Goal: Transaction & Acquisition: Obtain resource

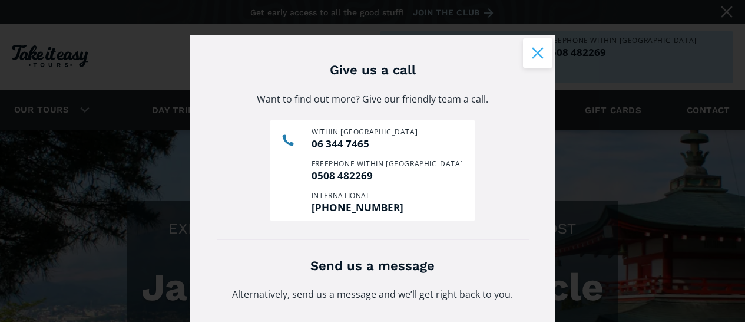
scroll to position [2743, 0]
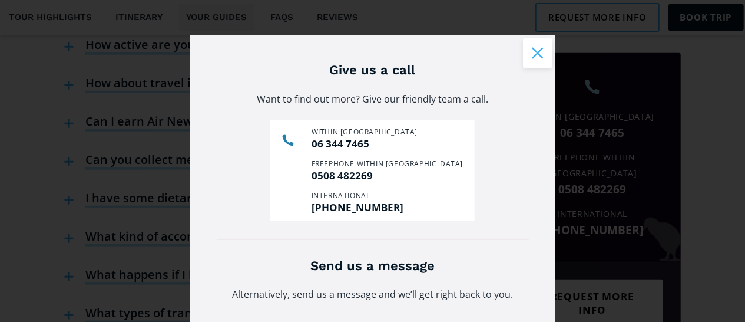
click at [553, 53] on button "Close modal" at bounding box center [537, 52] width 29 height 29
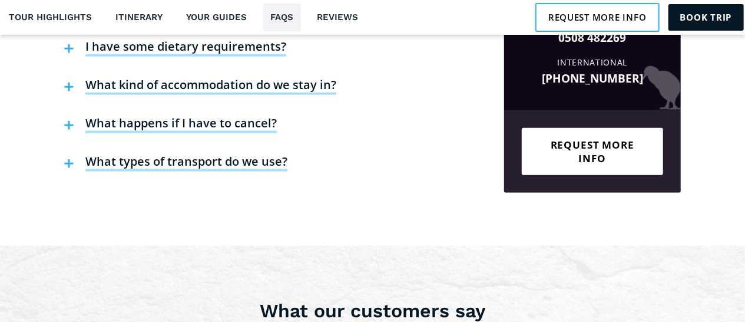
scroll to position [2928, 0]
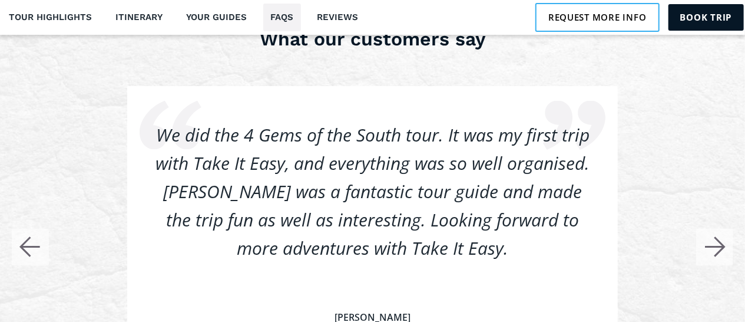
scroll to position [3268, 0]
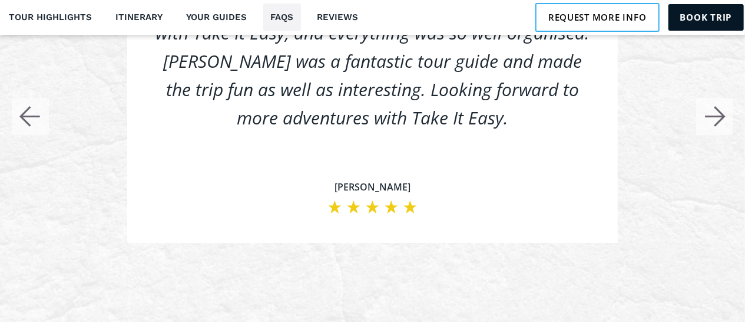
scroll to position [3455, 0]
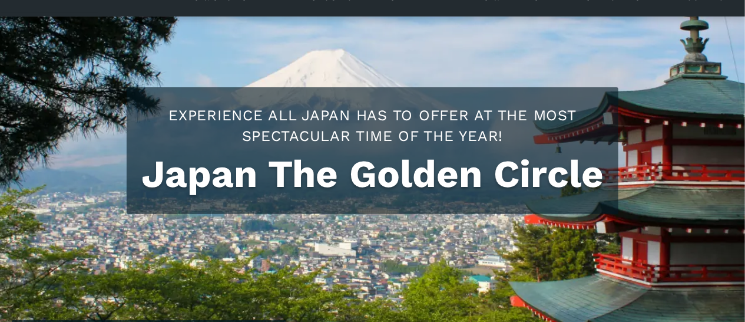
scroll to position [0, 0]
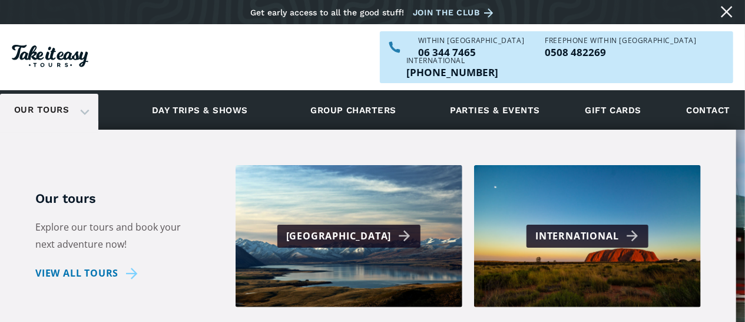
click at [70, 96] on link "Our tours" at bounding box center [41, 110] width 72 height 28
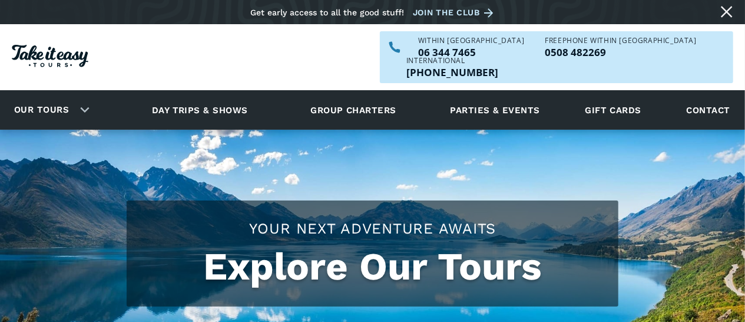
checkbox input "true"
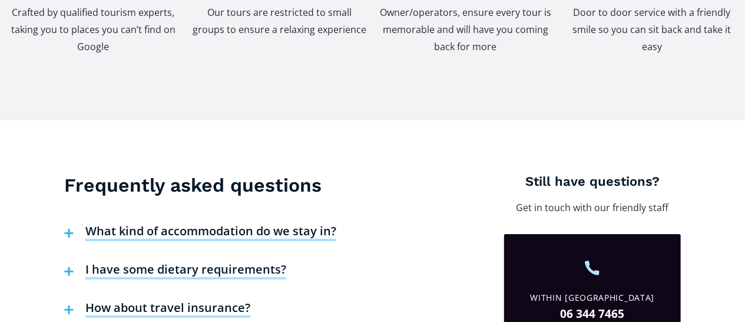
scroll to position [4534, 0]
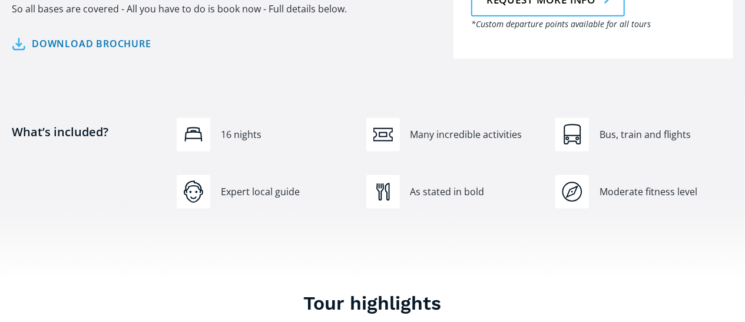
scroll to position [810, 0]
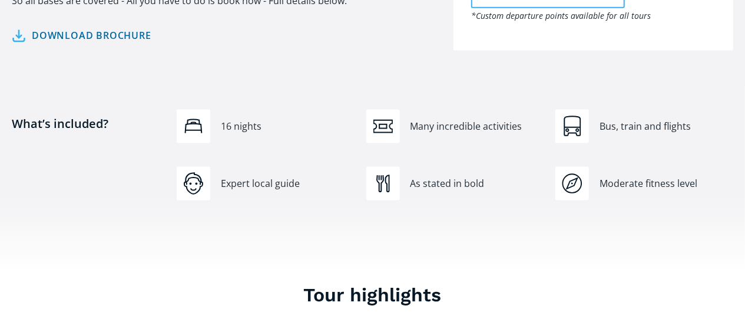
click at [151, 44] on link "Download brochure" at bounding box center [82, 35] width 140 height 17
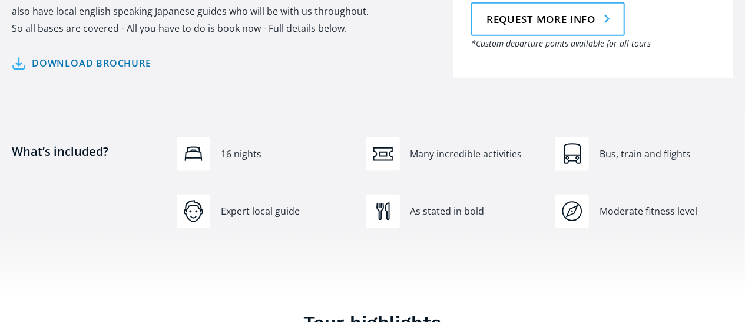
scroll to position [801, 0]
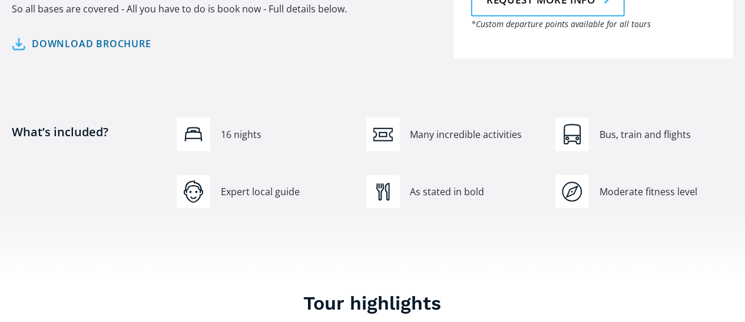
click at [141, 52] on link "Download brochure" at bounding box center [82, 43] width 140 height 17
